Goal: Task Accomplishment & Management: Use online tool/utility

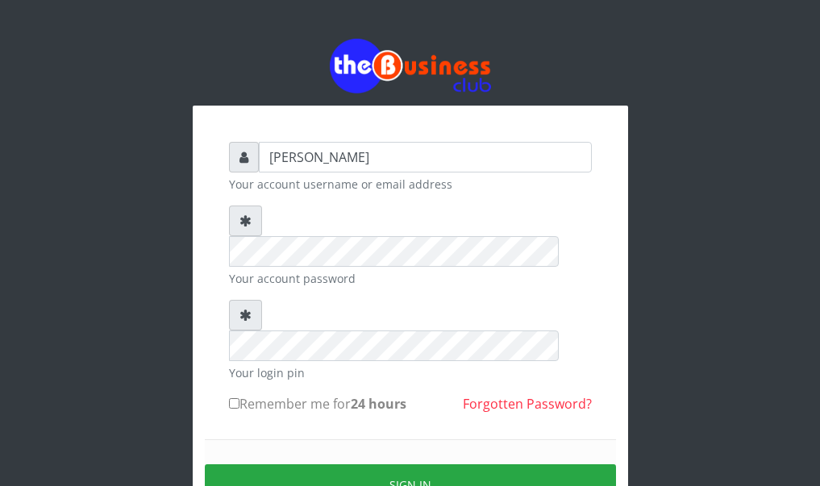
click at [464, 167] on input "ABDULAZEEZ" at bounding box center [425, 157] width 333 height 31
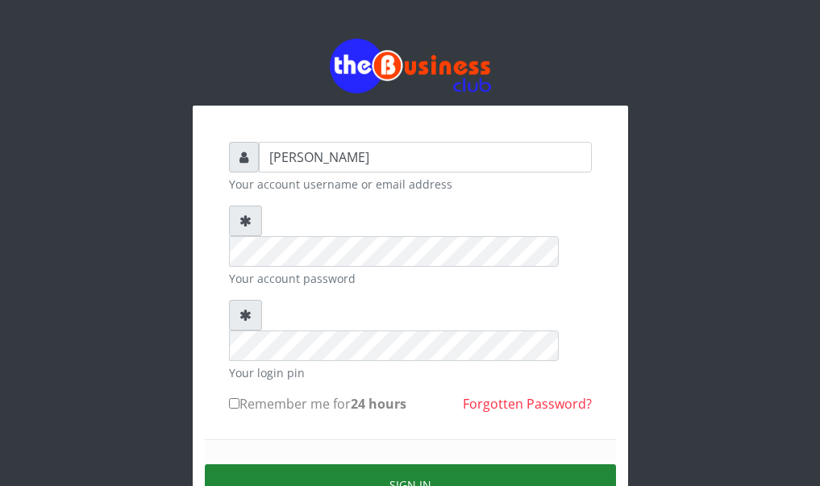
click at [327, 464] on button "Sign in" at bounding box center [410, 484] width 411 height 41
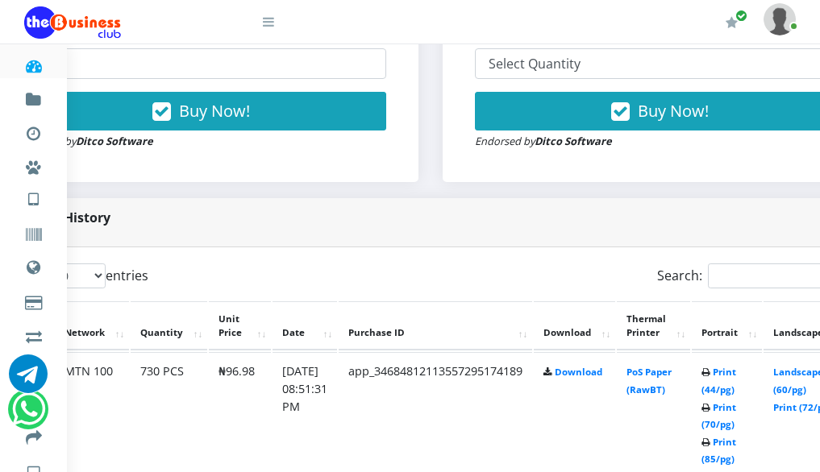
scroll to position [726, 258]
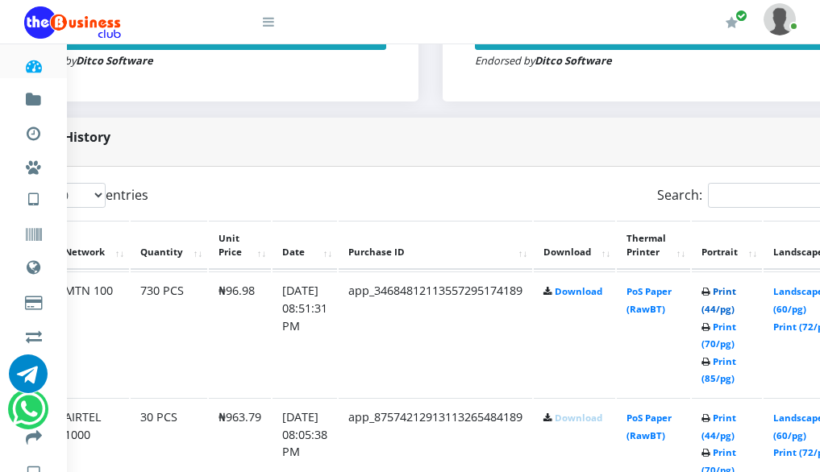
click at [736, 315] on link "Print (44/pg)" at bounding box center [718, 300] width 35 height 30
